Goal: Transaction & Acquisition: Purchase product/service

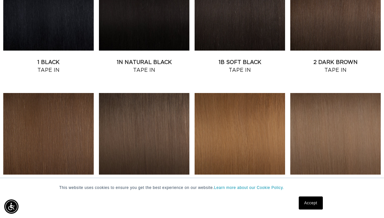
scroll to position [0, 676]
click at [71, 182] on link "4 Medium Brown Tape In" at bounding box center [48, 190] width 91 height 16
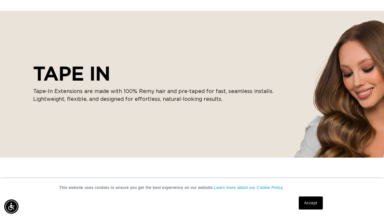
scroll to position [309, 0]
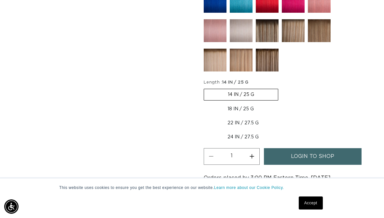
scroll to position [446, 0]
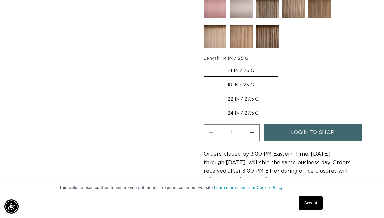
click at [241, 94] on label "22 IN / 27.5 G Variant sold out or unavailable" at bounding box center [243, 98] width 79 height 11
click at [281, 79] on input "22 IN / 27.5 G Variant sold out or unavailable" at bounding box center [281, 78] width 0 height 0
radio input "true"
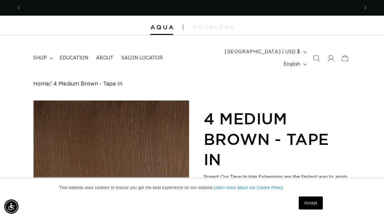
scroll to position [0, 0]
